Goal: Task Accomplishment & Management: Complete application form

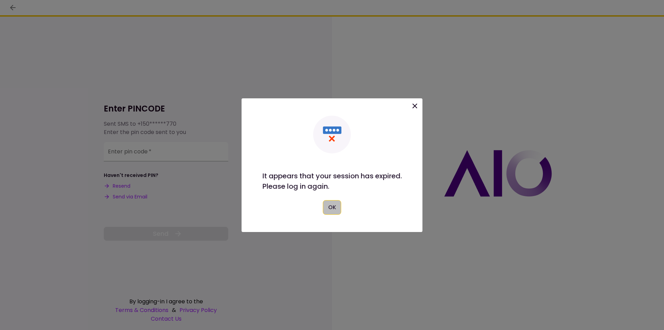
click at [328, 210] on button "OK" at bounding box center [332, 207] width 18 height 15
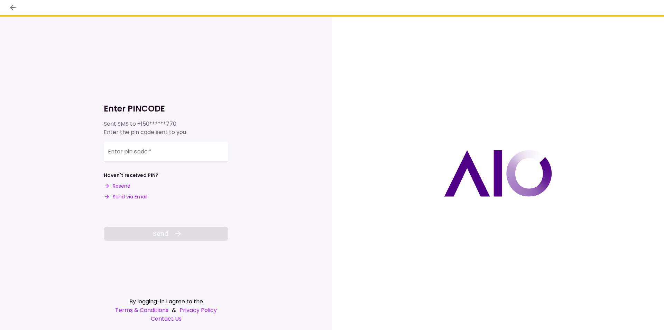
click at [127, 194] on button "Send via Email" at bounding box center [126, 196] width 44 height 7
click at [121, 156] on input "Enter pin code   *" at bounding box center [166, 150] width 125 height 19
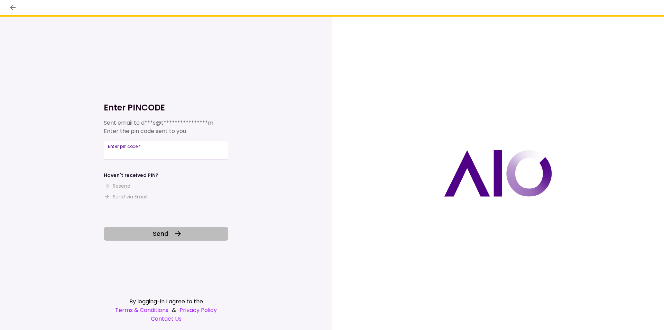
type input "******"
click at [176, 233] on icon at bounding box center [178, 233] width 8 height 8
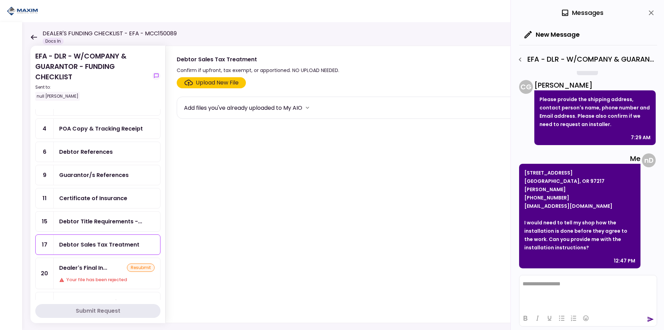
scroll to position [35, 0]
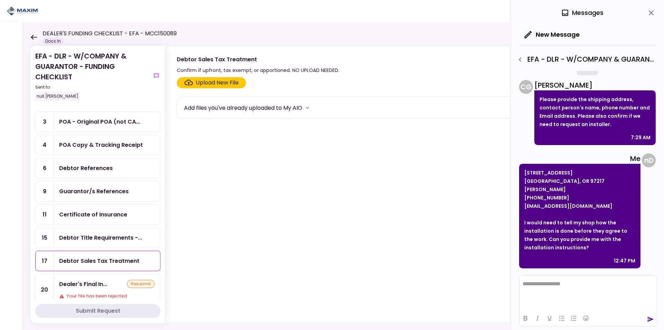
click at [122, 165] on div "Debtor References" at bounding box center [106, 168] width 95 height 9
click at [131, 193] on div "Guarantor/s References" at bounding box center [106, 191] width 95 height 9
click at [124, 167] on div "Debtor References" at bounding box center [106, 168] width 95 height 9
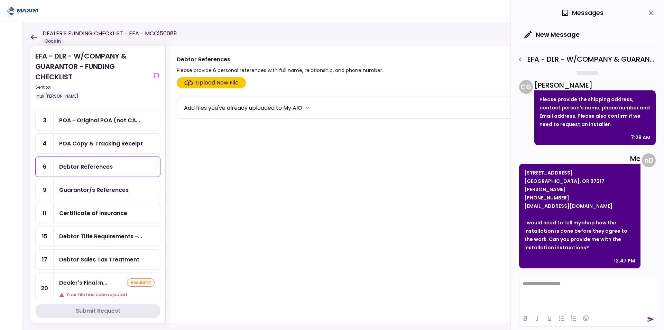
scroll to position [35, 0]
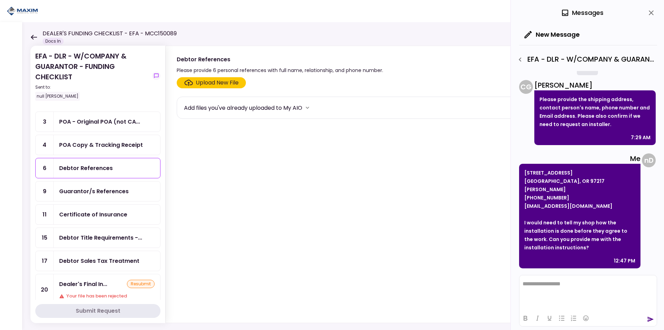
click at [104, 261] on div "Debtor Sales Tax Treatment" at bounding box center [99, 260] width 80 height 9
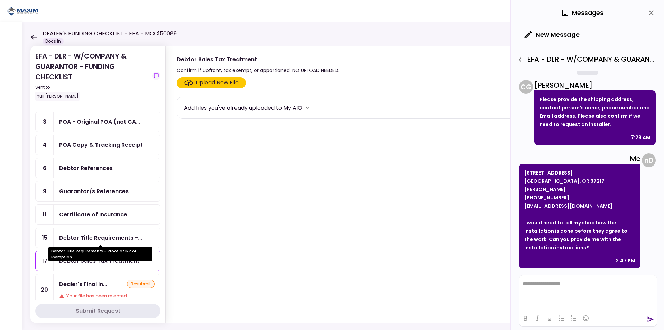
click at [105, 237] on div "Debtor Title Requirements -..." at bounding box center [100, 237] width 83 height 9
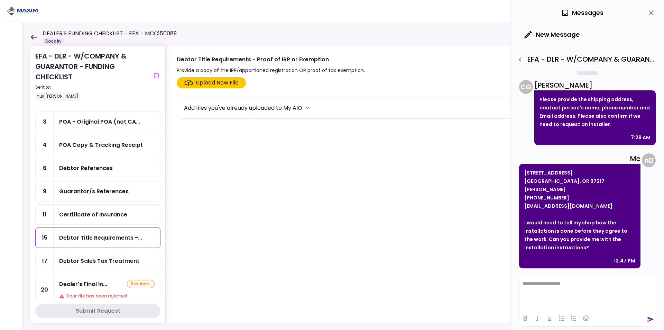
click at [120, 253] on div "Debtor Sales Tax Treatment" at bounding box center [107, 261] width 107 height 20
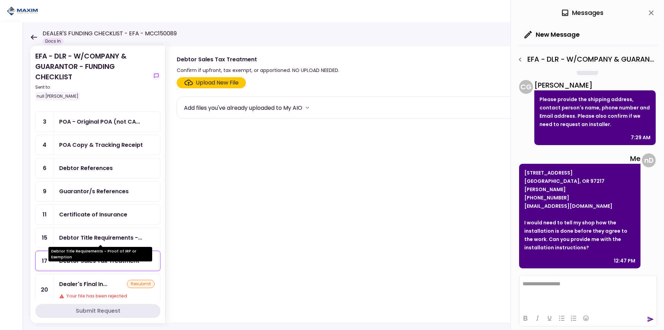
click at [104, 240] on div "Debtor Title Requirements -..." at bounding box center [100, 237] width 83 height 9
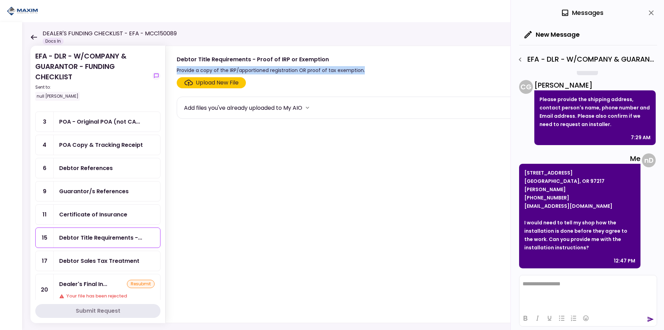
drag, startPoint x: 177, startPoint y: 71, endPoint x: 366, endPoint y: 73, distance: 188.5
click at [366, 73] on div "Debtor Title Requirements - Proof of IRP or Exemption Provide a copy of the IRP…" at bounding box center [408, 64] width 462 height 19
copy div "Provide a copy of the IRP/apportioned registration OR proof of tax exemption."
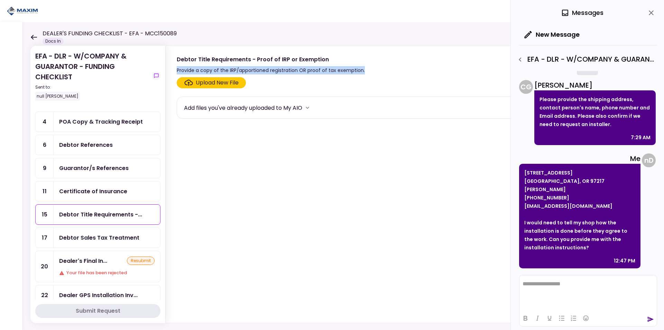
scroll to position [69, 0]
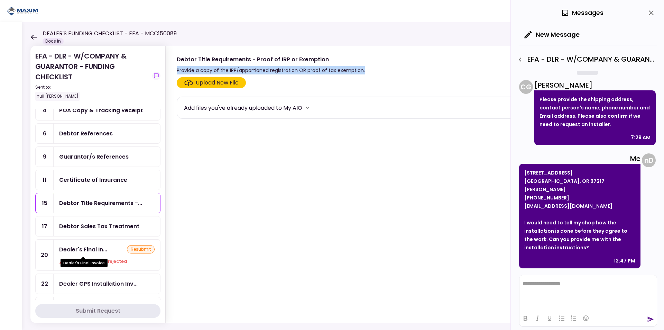
click at [104, 253] on div "Dealer's Final In..." at bounding box center [83, 249] width 48 height 9
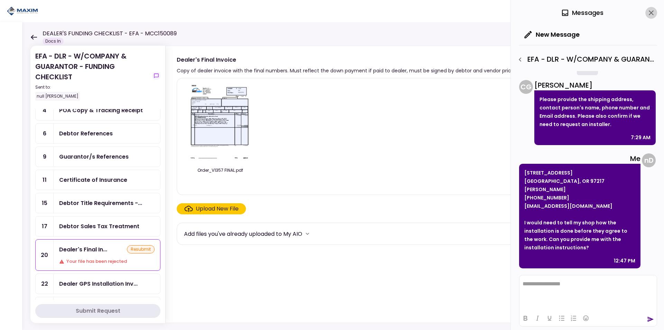
click at [654, 14] on icon "close" at bounding box center [651, 13] width 8 height 8
